Goal: Use online tool/utility: Use online tool/utility

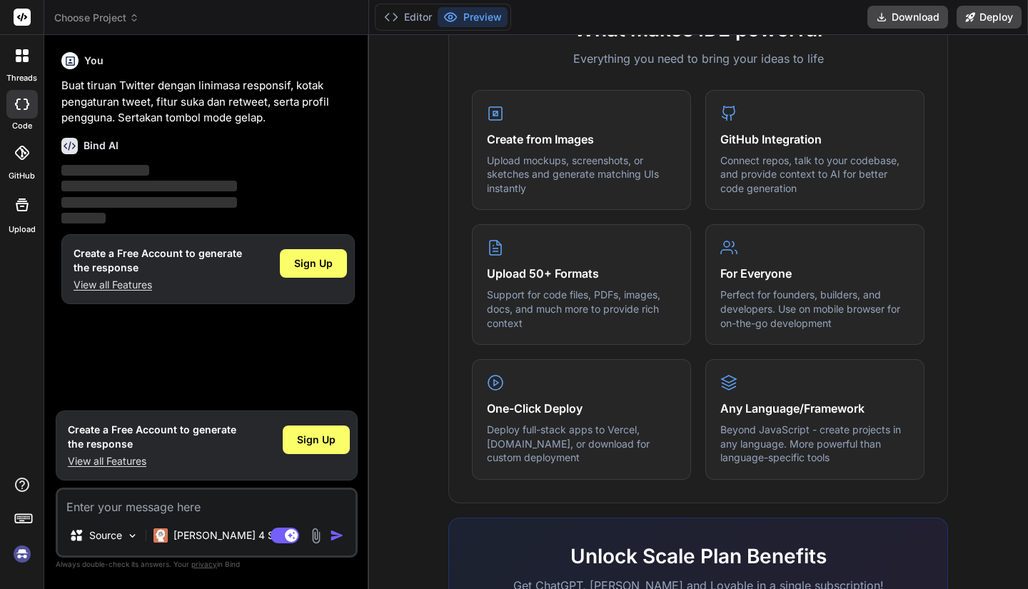
scroll to position [801, 0]
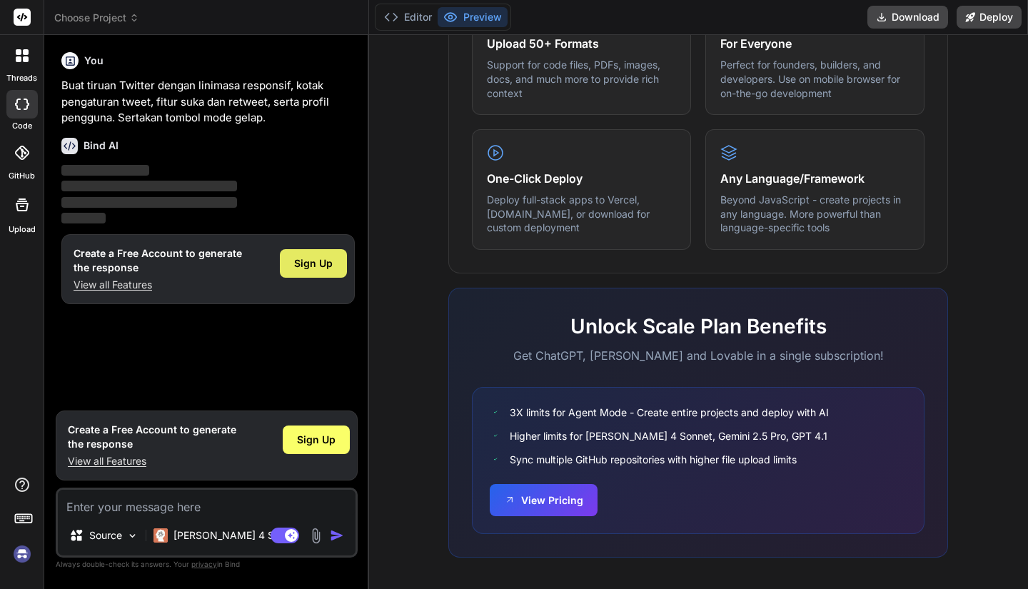
click at [325, 268] on span "Sign Up" at bounding box center [313, 263] width 39 height 14
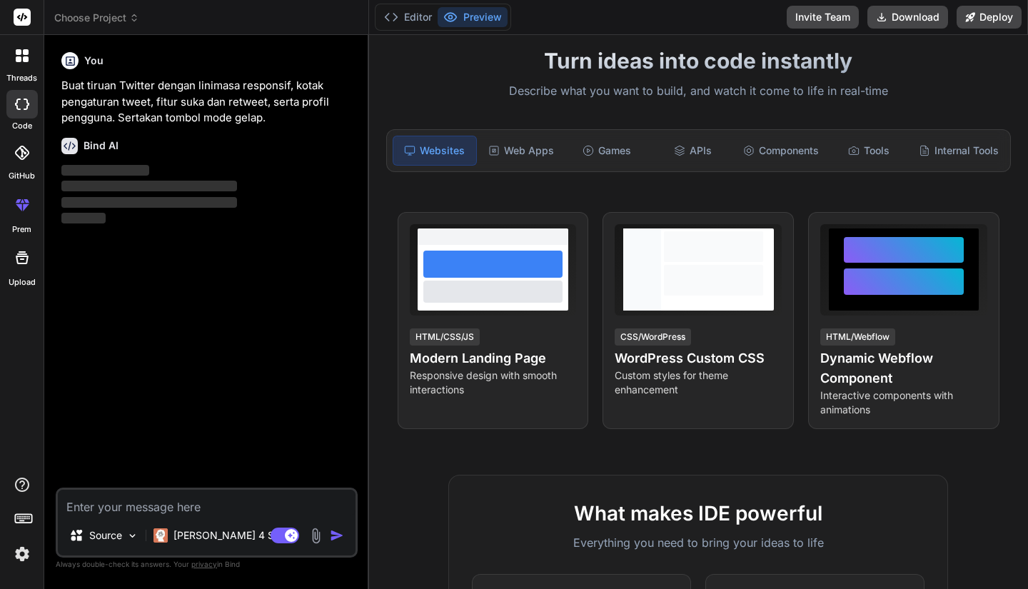
scroll to position [0, 0]
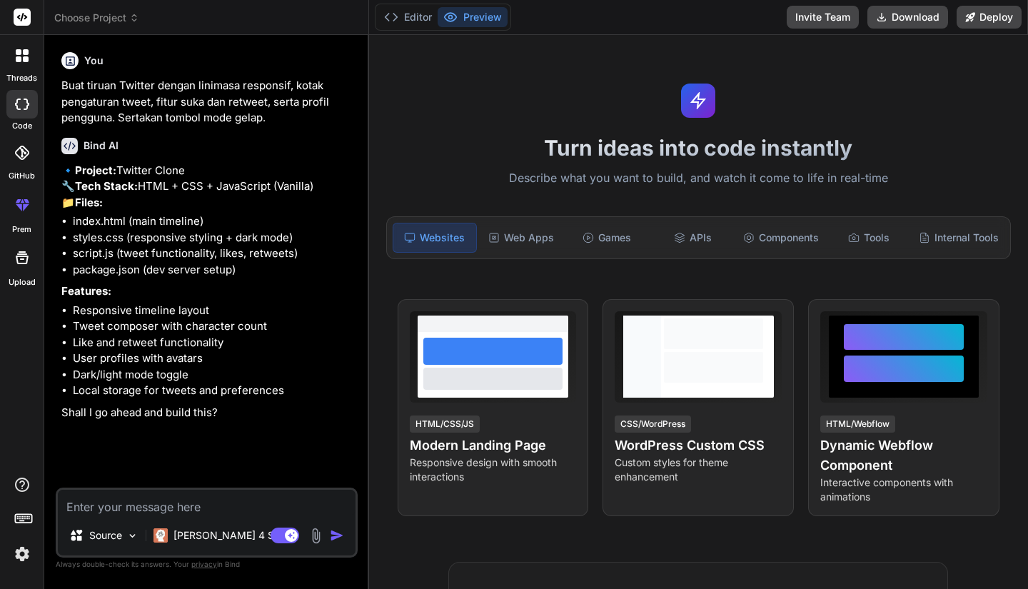
type textarea "x"
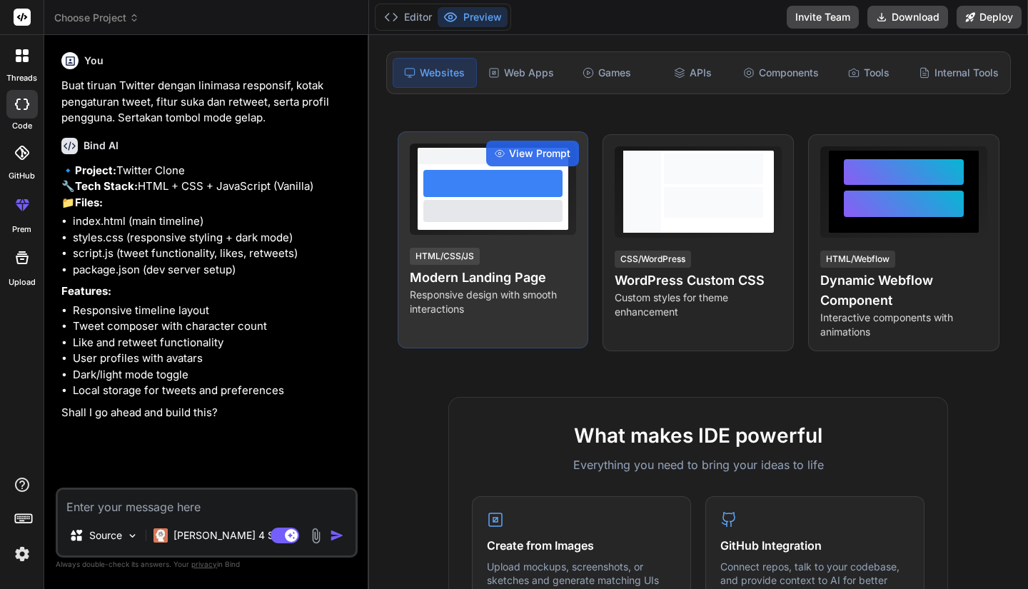
scroll to position [143, 0]
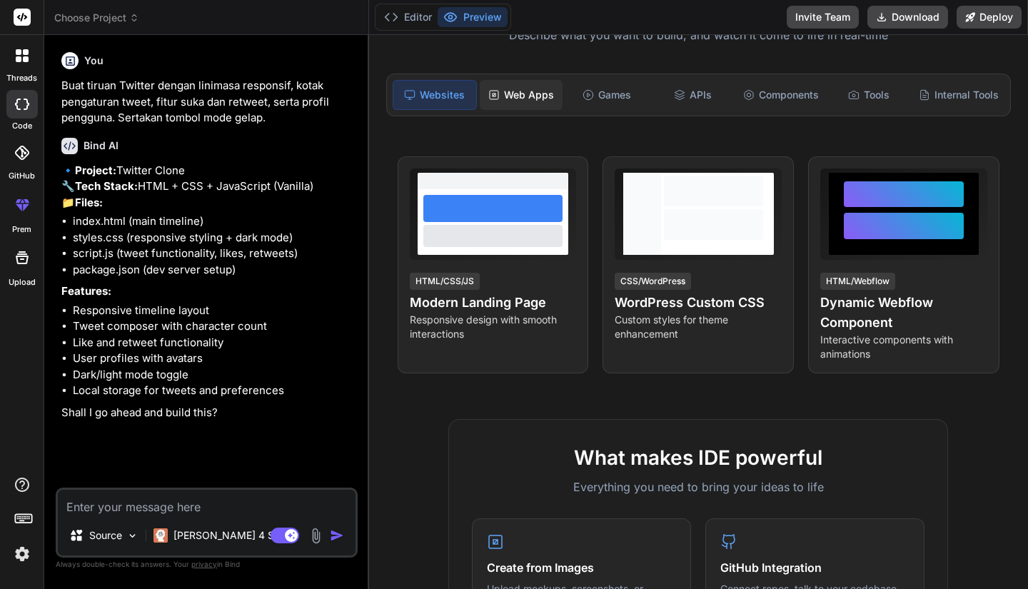
click at [527, 96] on div "Web Apps" at bounding box center [521, 95] width 83 height 30
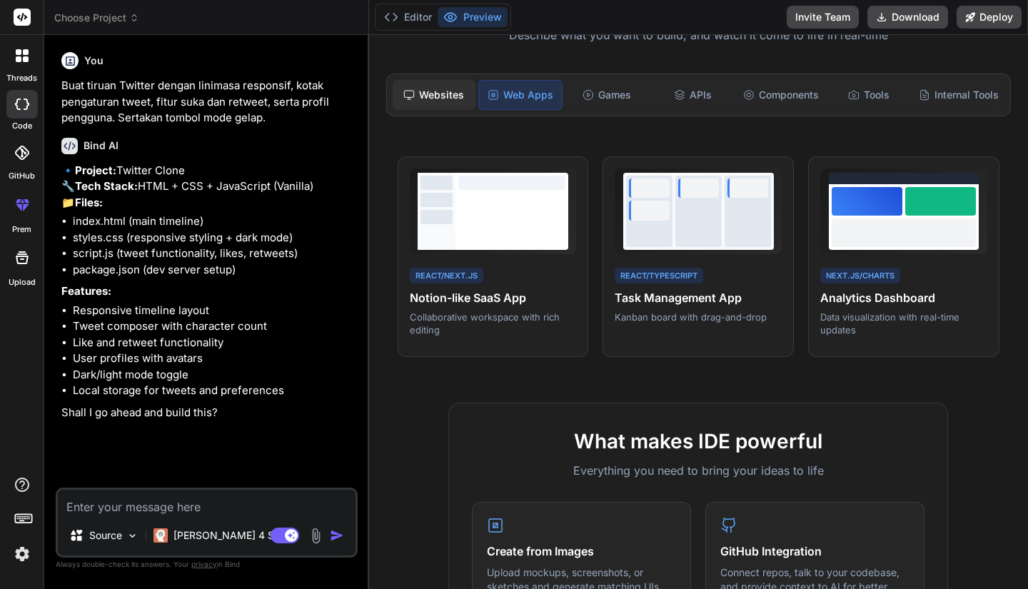
click at [427, 98] on div "Websites" at bounding box center [434, 95] width 83 height 30
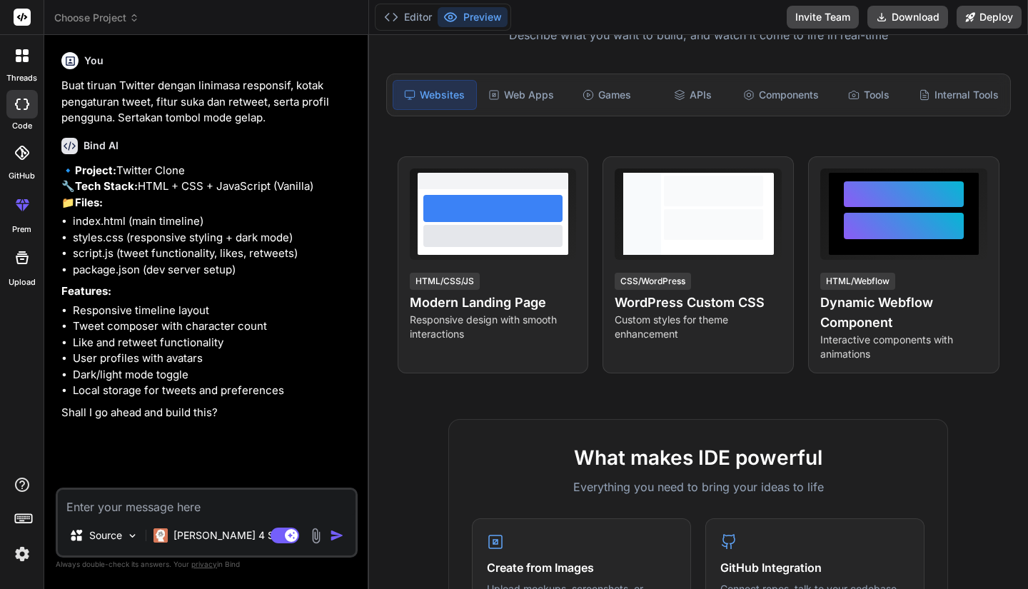
click at [214, 508] on textarea at bounding box center [207, 503] width 298 height 26
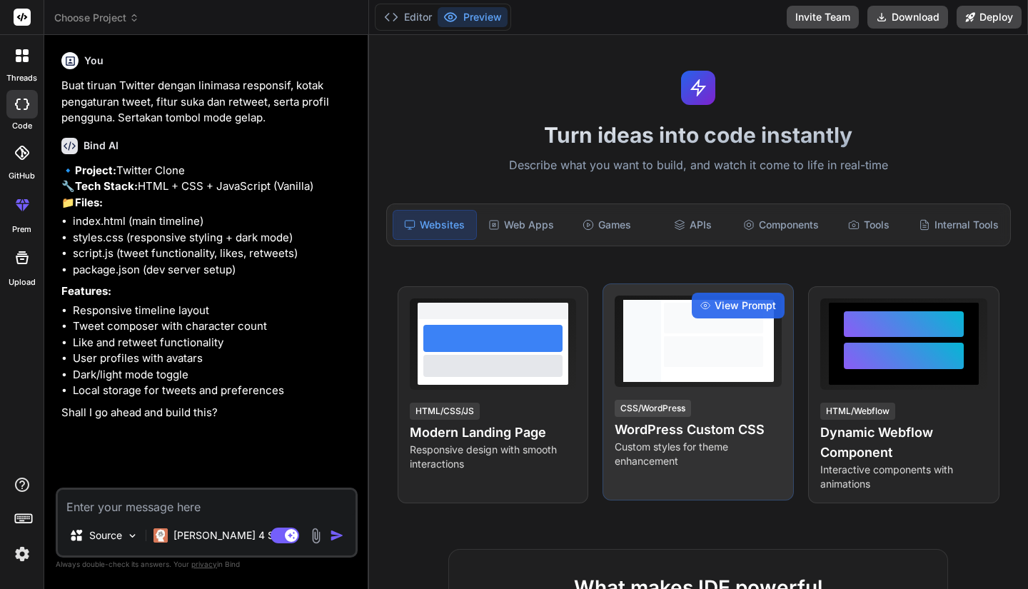
scroll to position [0, 0]
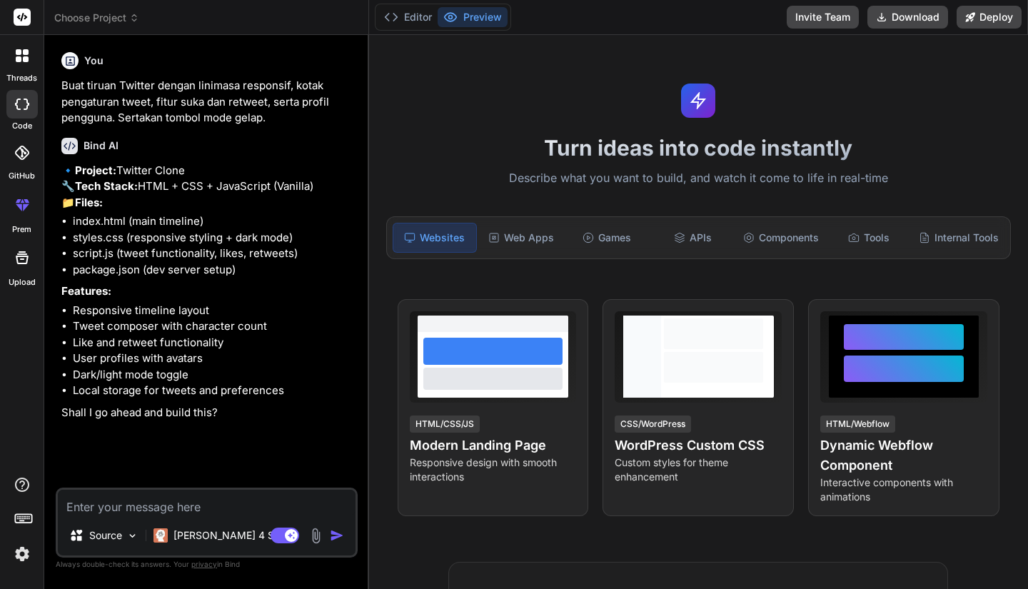
click at [335, 535] on img "button" at bounding box center [337, 535] width 14 height 14
click at [178, 501] on textarea at bounding box center [207, 503] width 298 height 26
type textarea "y"
type textarea "x"
type textarea "ye"
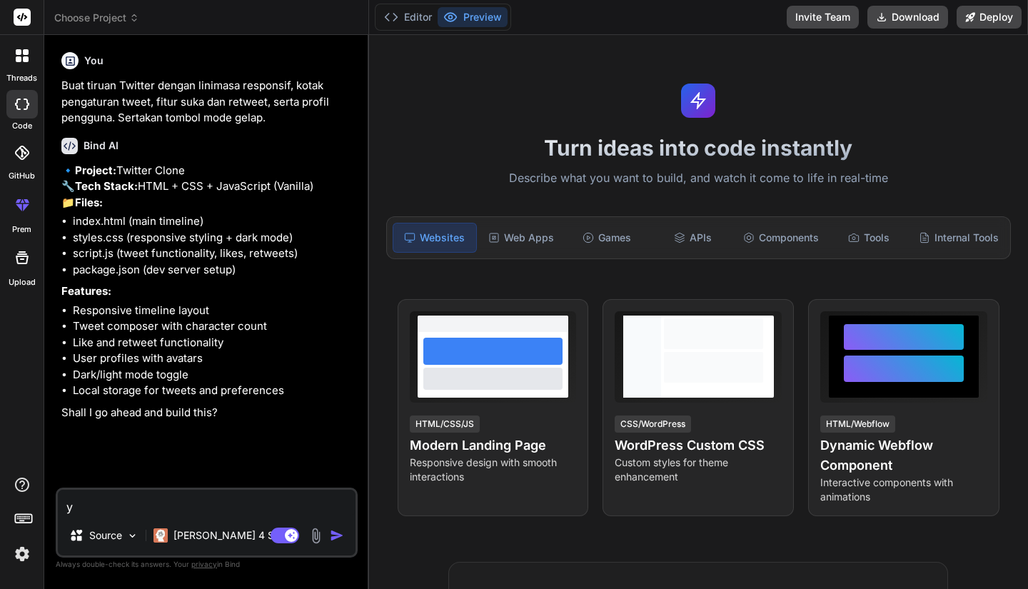
type textarea "x"
type textarea "yes"
type textarea "x"
type textarea "yes"
click at [338, 539] on img "button" at bounding box center [337, 535] width 14 height 14
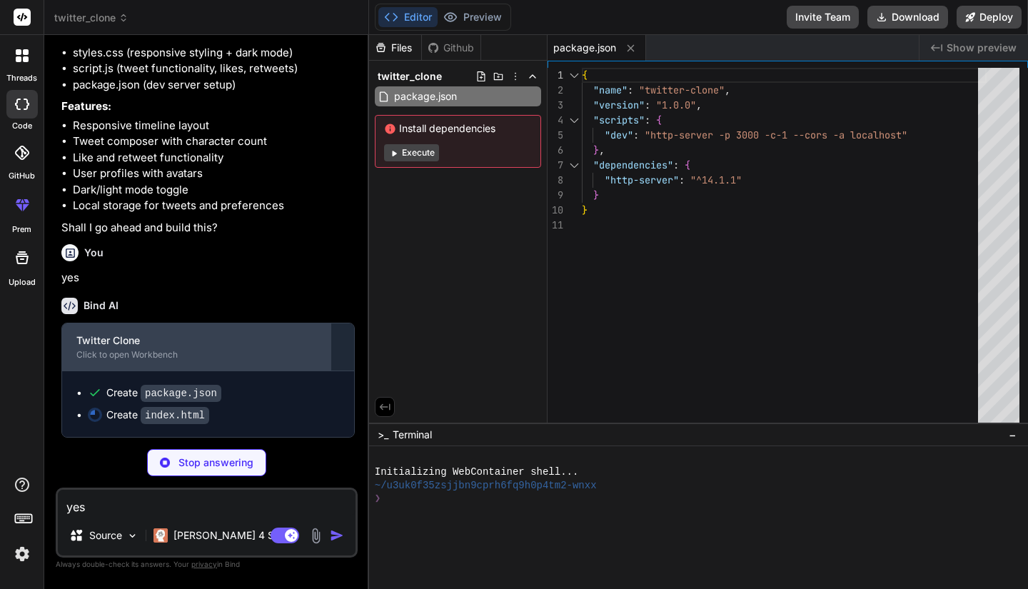
scroll to position [213, 0]
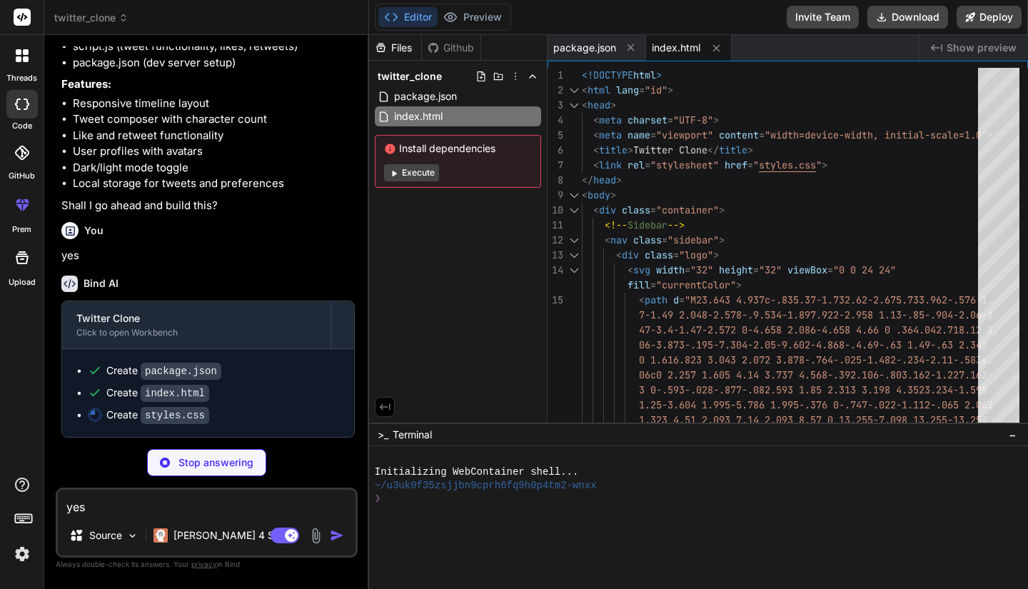
type textarea "x"
type textarea ".tweet { padding: 12px 15px; } }"
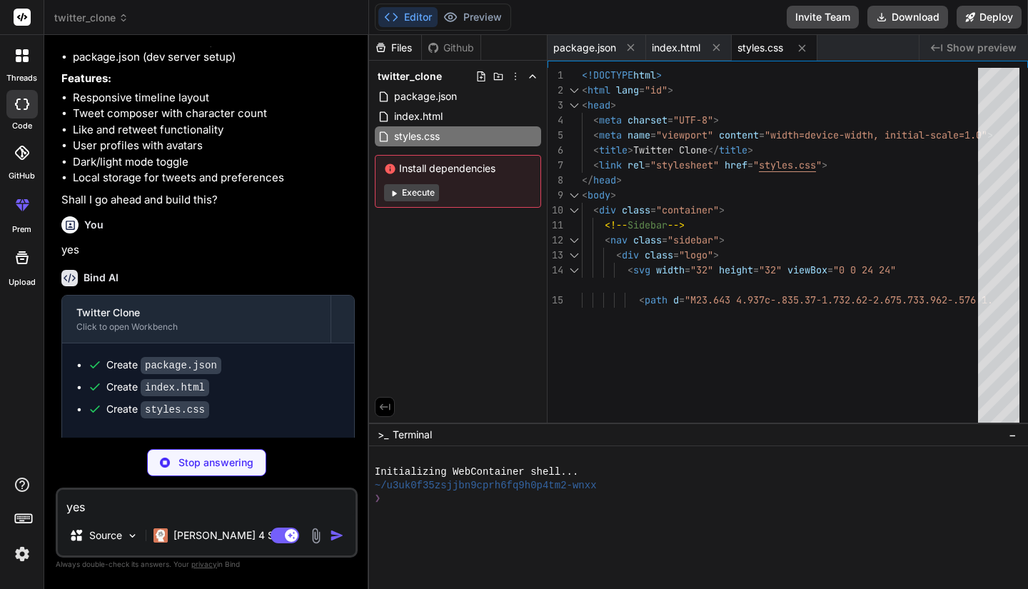
type textarea "x"
type textarea "btn.style.backgroundColor = 'var(--text-secondary)'; } else { btn.textContent =…"
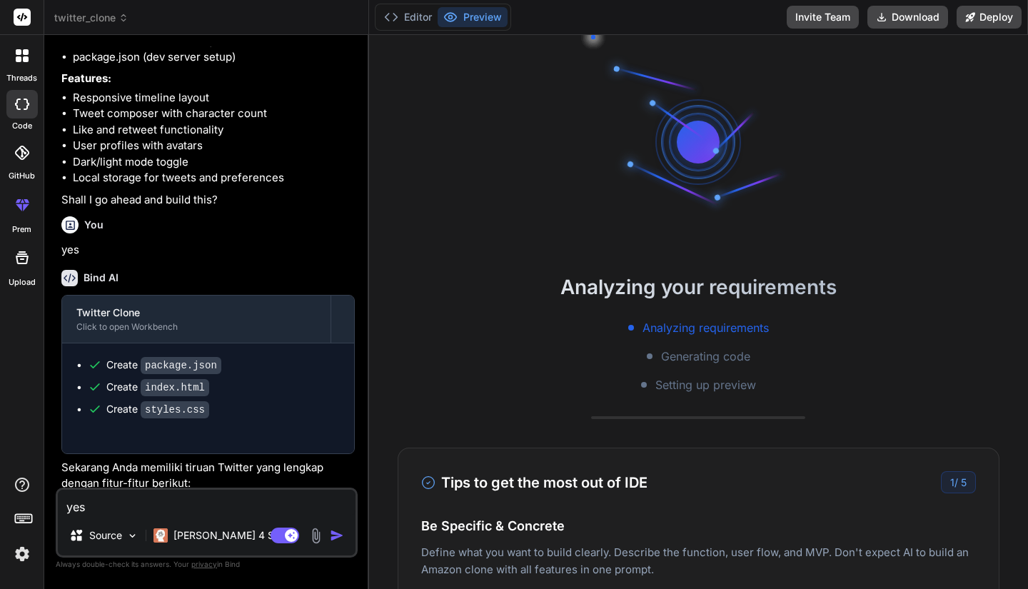
type textarea "x"
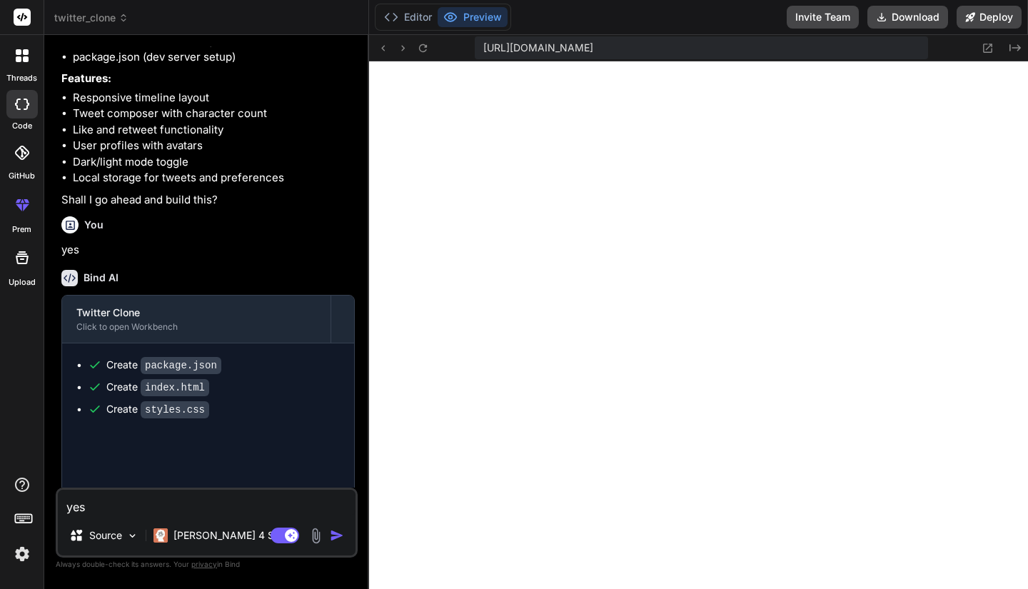
scroll to position [639, 0]
click at [409, 22] on button "Editor" at bounding box center [407, 17] width 59 height 20
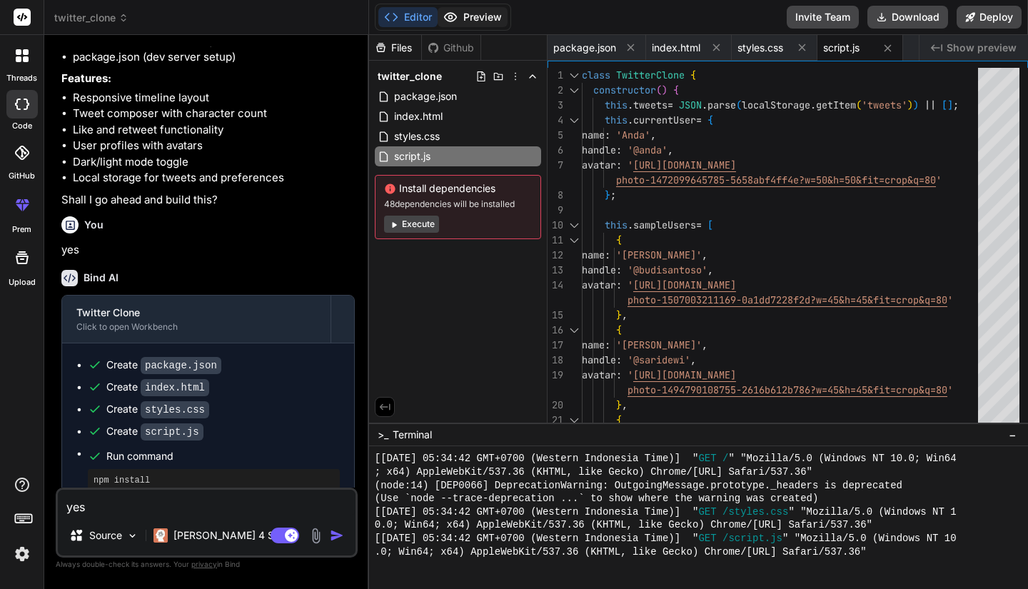
click at [475, 22] on button "Preview" at bounding box center [472, 17] width 70 height 20
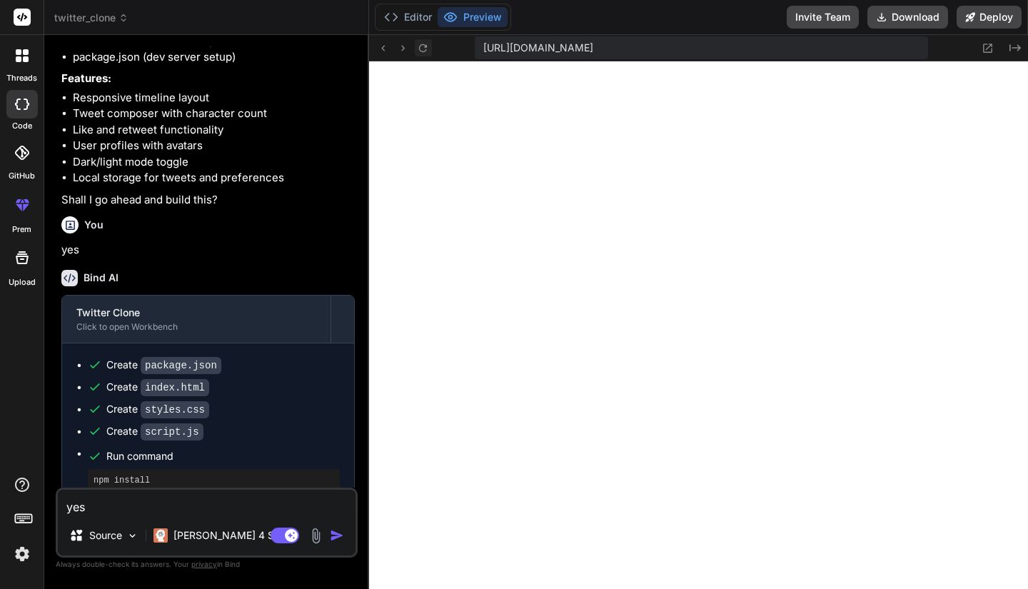
click at [420, 51] on icon at bounding box center [423, 48] width 12 height 12
click at [470, 16] on button "Preview" at bounding box center [472, 17] width 70 height 20
click at [986, 44] on icon at bounding box center [987, 48] width 12 height 12
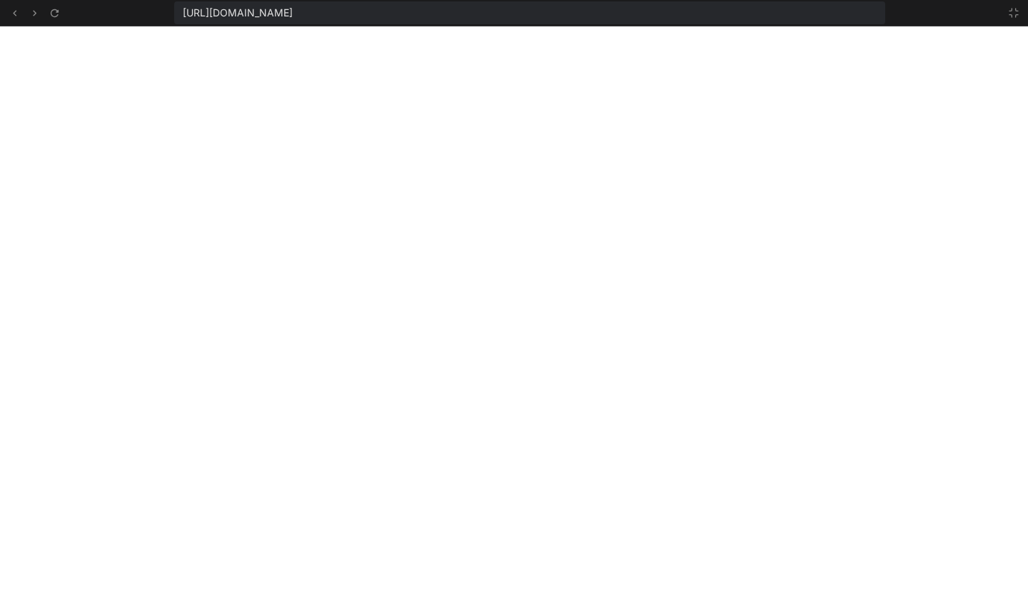
scroll to position [799, 0]
click at [1015, 17] on icon at bounding box center [1013, 12] width 11 height 11
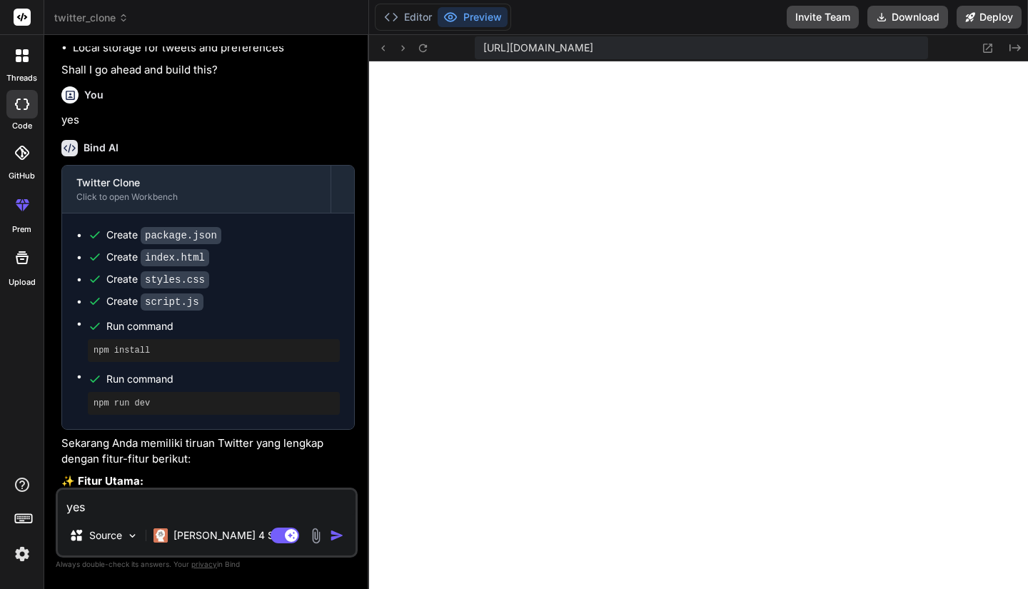
scroll to position [263, 0]
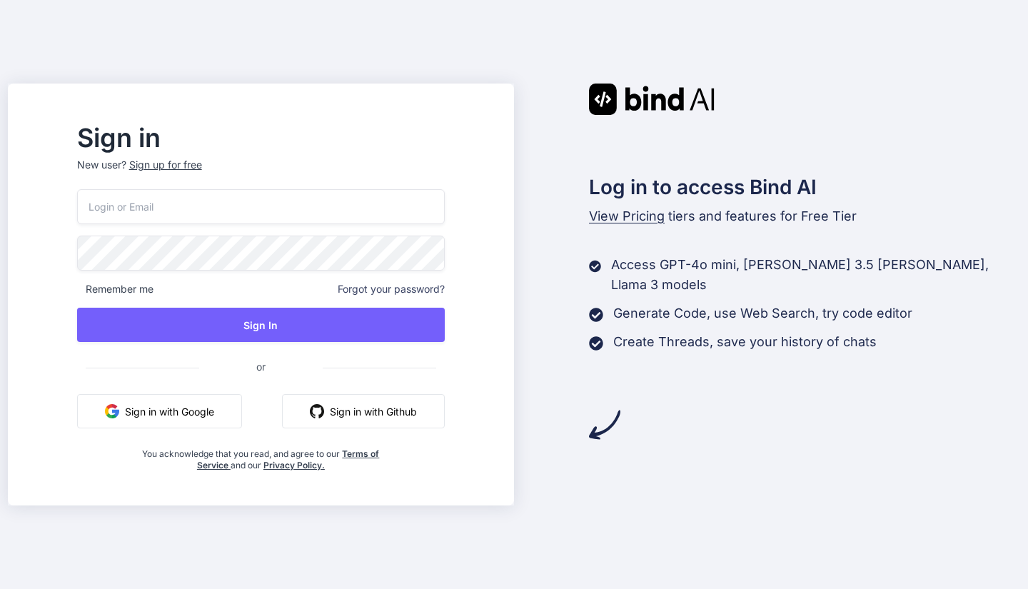
click at [207, 413] on button "Sign in with Google" at bounding box center [159, 411] width 165 height 34
